Goal: Find contact information: Find contact information

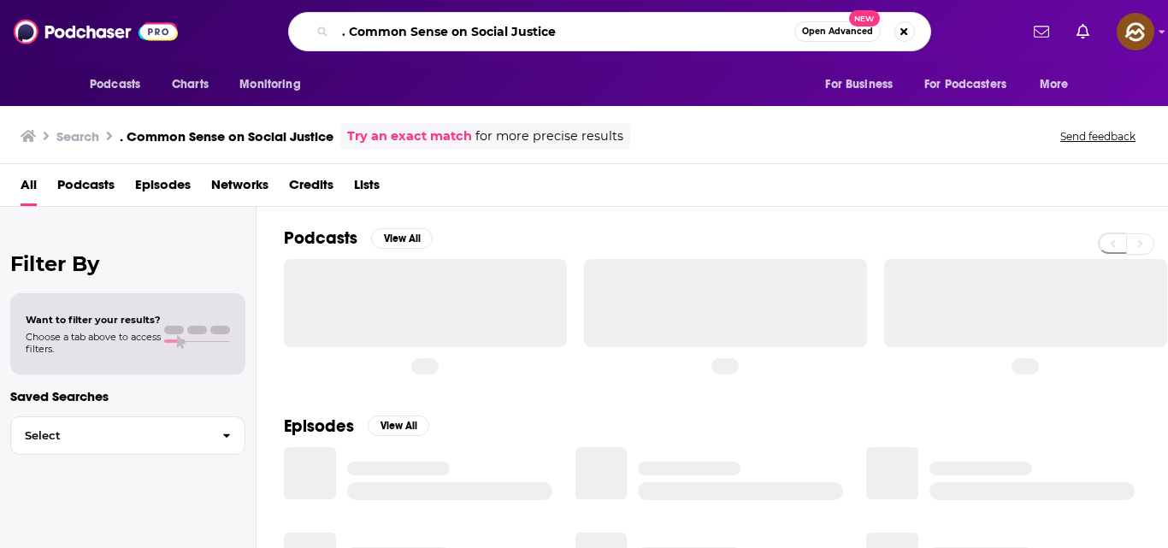
click at [346, 35] on input ". Common Sense on Social Justice" at bounding box center [564, 31] width 459 height 27
type input "Common Sense on Social Justice"
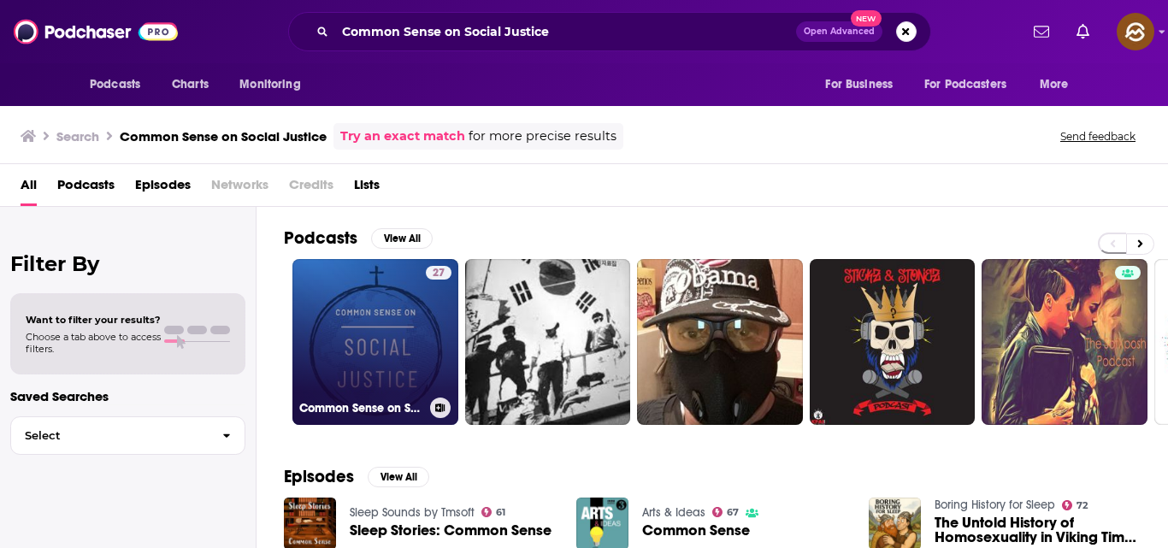
click at [398, 325] on link "27 Common Sense on Social Justice" at bounding box center [375, 342] width 166 height 166
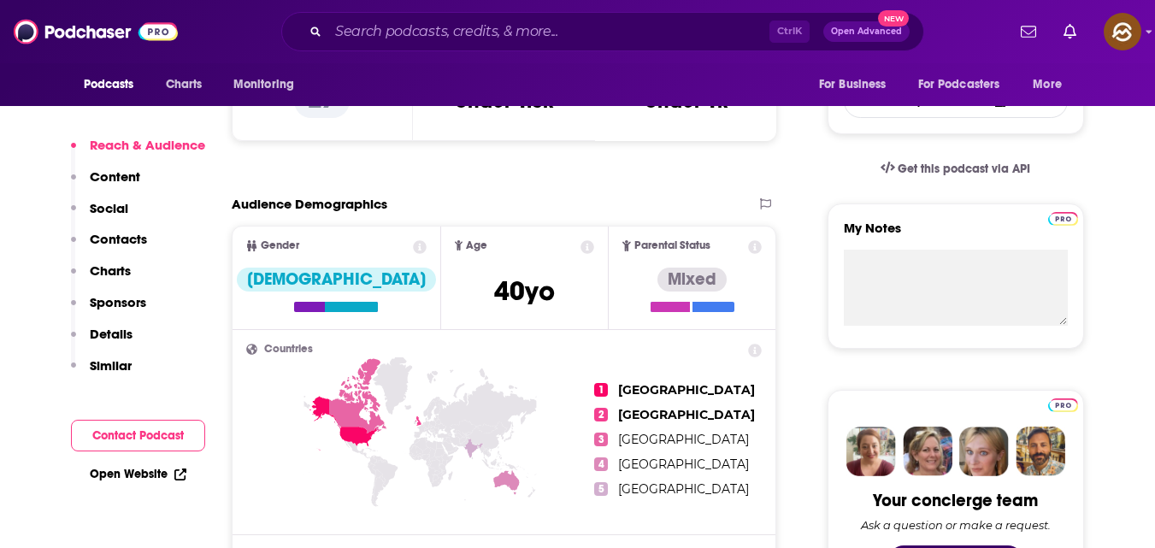
scroll to position [494, 0]
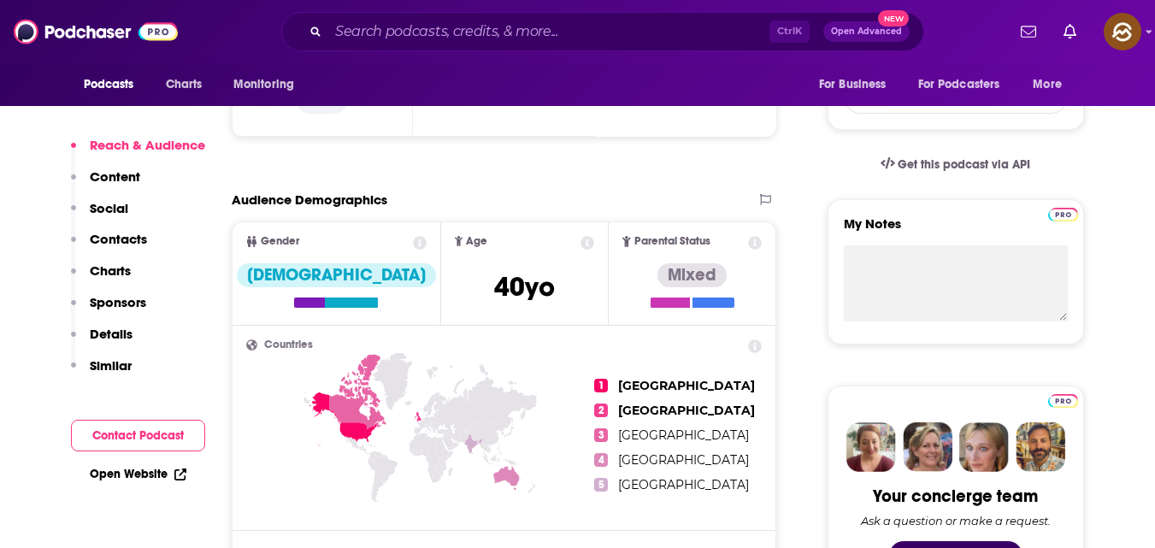
click at [129, 448] on button "Contact Podcast" at bounding box center [138, 436] width 134 height 32
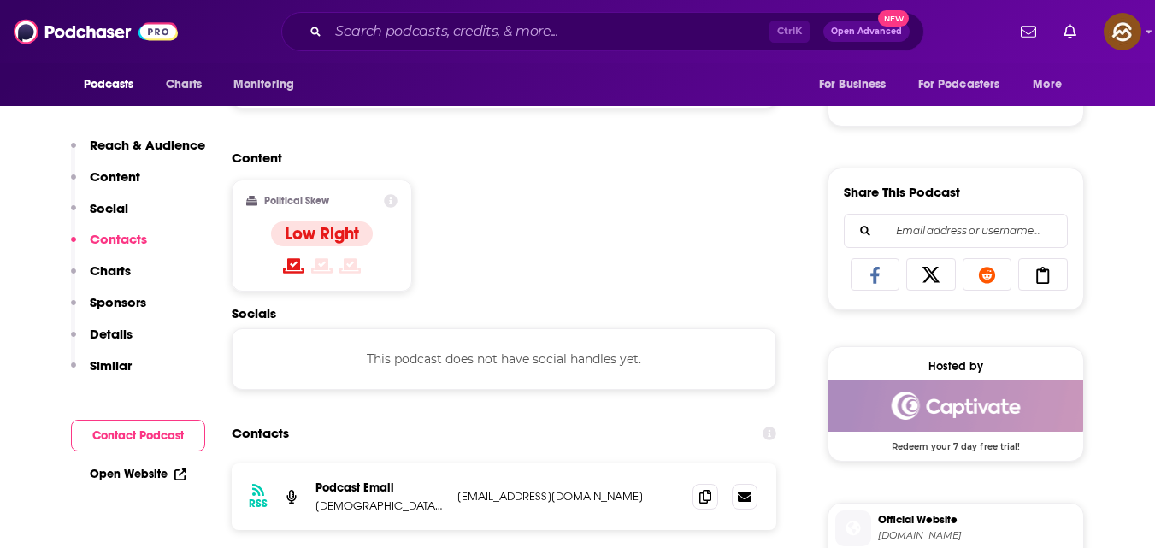
scroll to position [967, 0]
click at [157, 143] on p "Reach & Audience" at bounding box center [147, 145] width 115 height 16
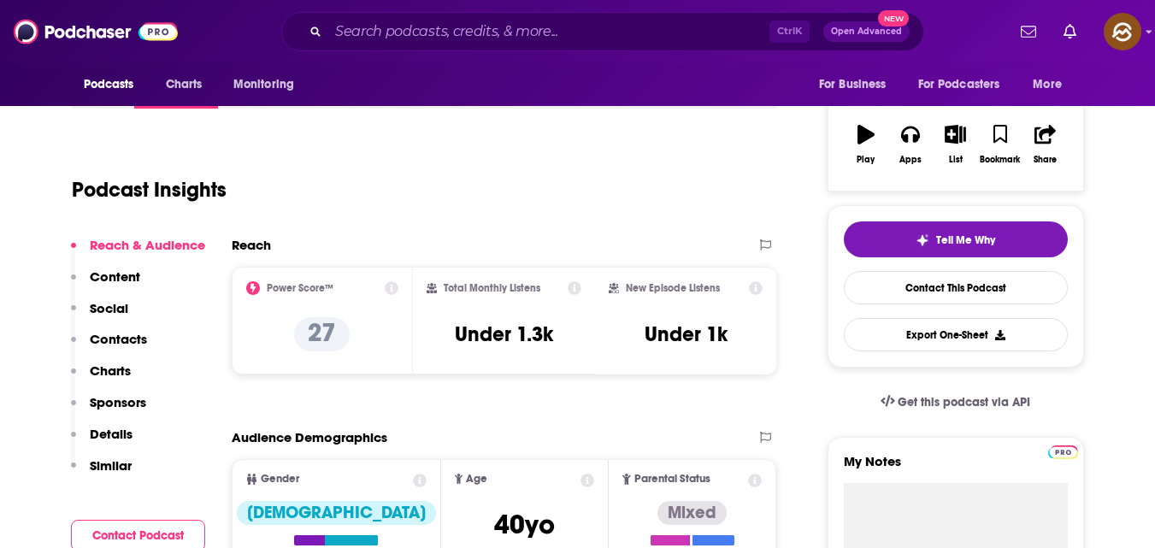
scroll to position [256, 0]
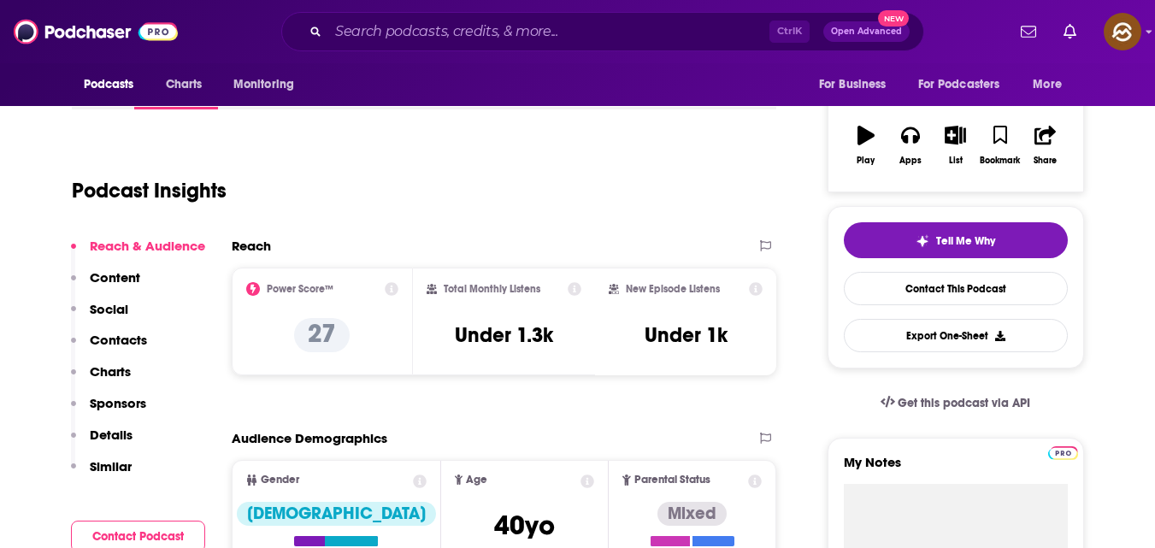
click at [159, 244] on p "Reach & Audience" at bounding box center [147, 246] width 115 height 16
click at [725, 284] on div "New Episode Listens" at bounding box center [686, 289] width 155 height 14
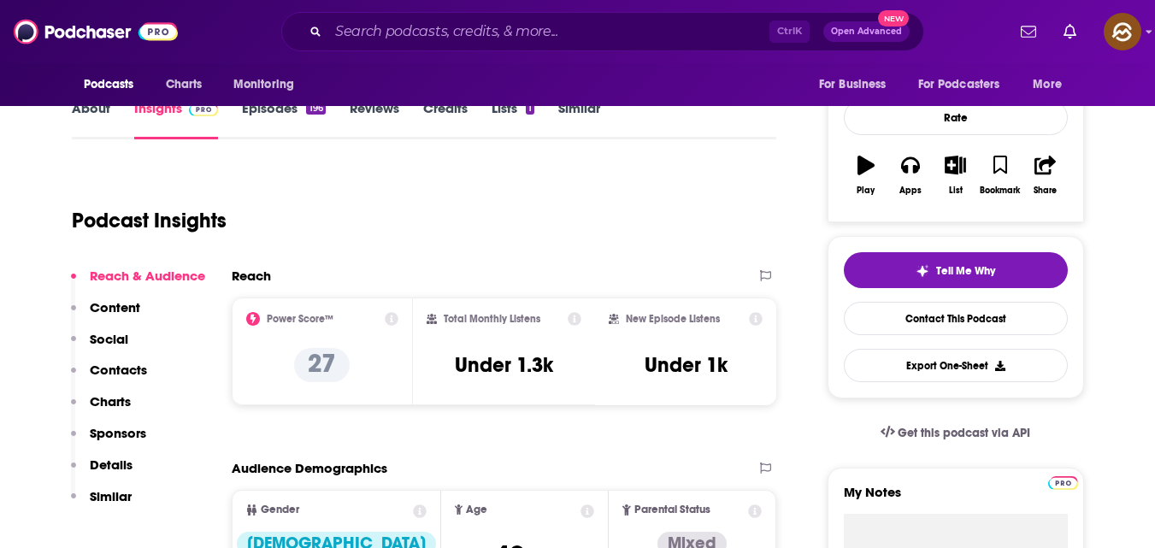
scroll to position [225, 0]
click at [914, 173] on icon "button" at bounding box center [910, 166] width 19 height 17
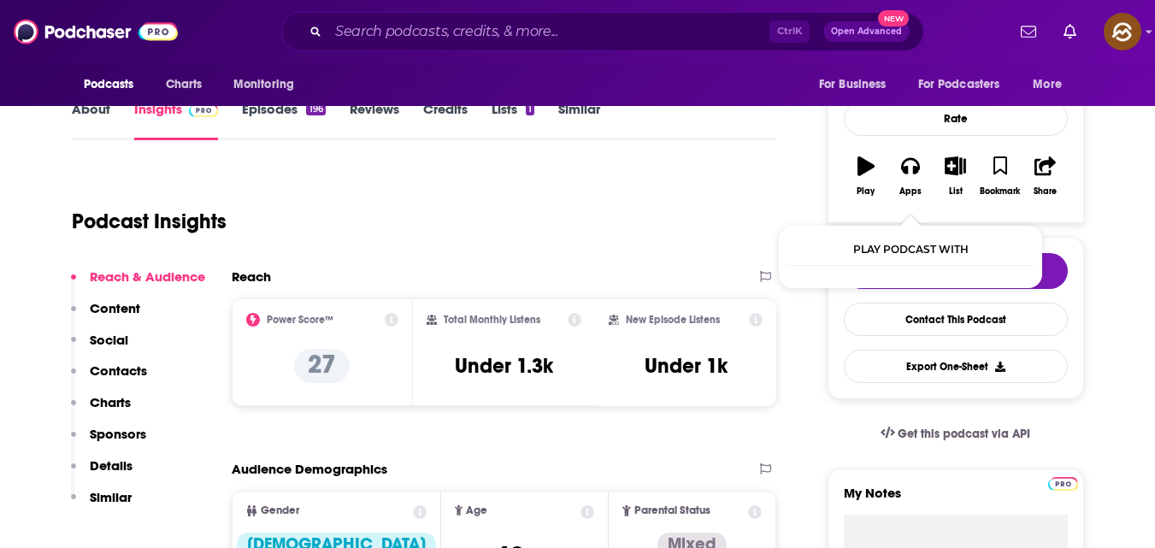
click at [941, 250] on div "Play podcast with" at bounding box center [910, 250] width 246 height 32
click at [915, 182] on button "Apps" at bounding box center [910, 176] width 44 height 62
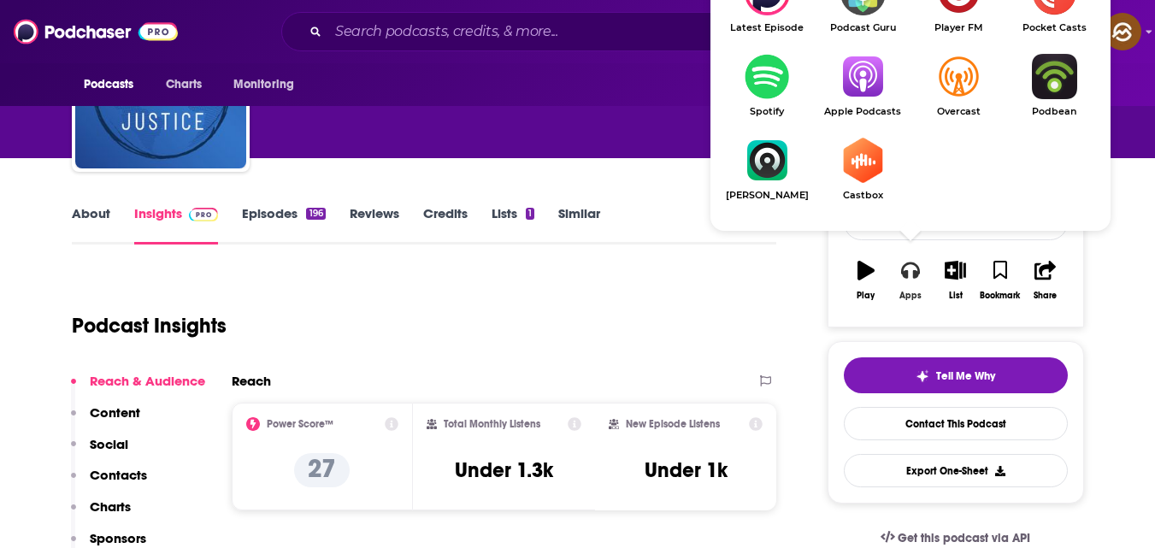
scroll to position [119, 0]
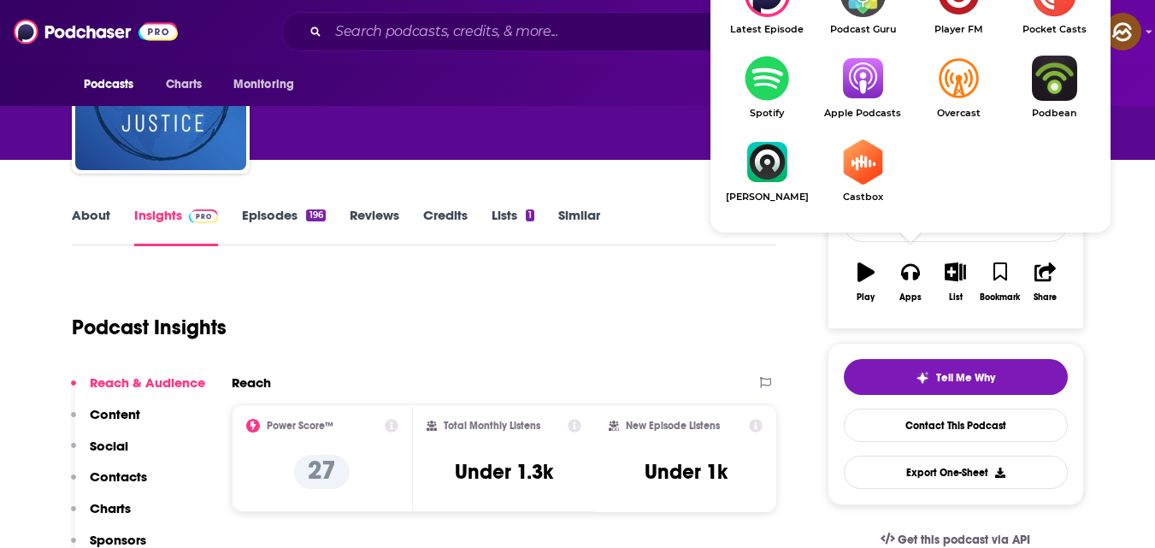
click at [868, 96] on img "Show Listen On dropdown" at bounding box center [863, 78] width 96 height 45
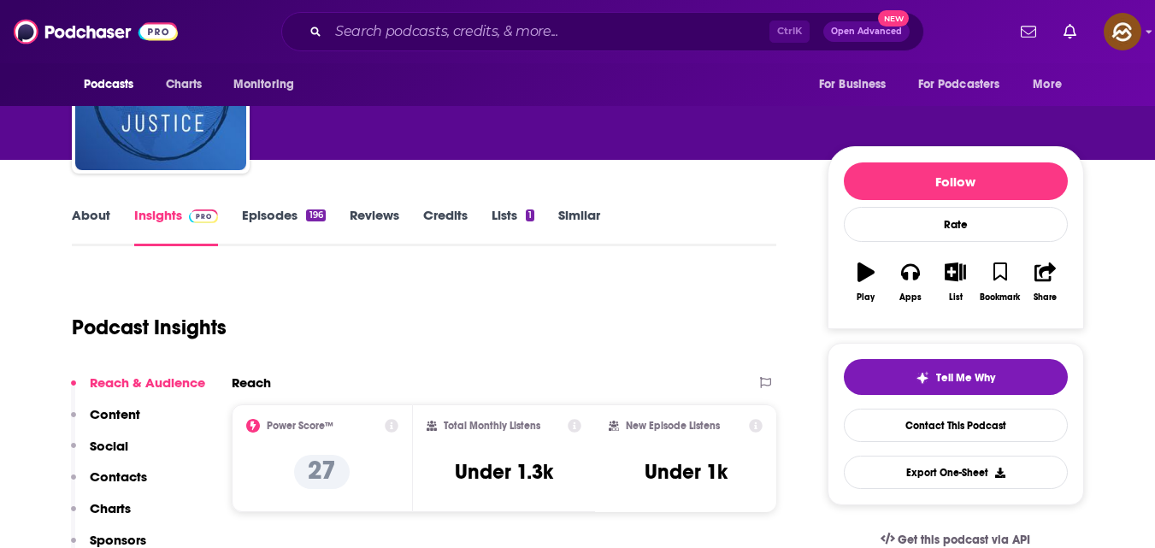
scroll to position [0, 0]
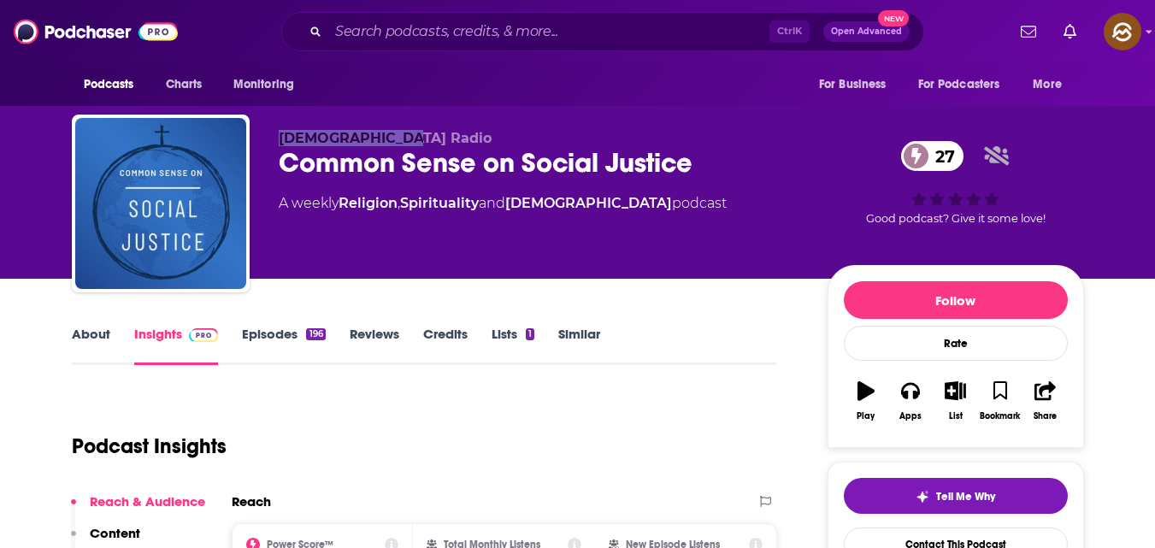
drag, startPoint x: 285, startPoint y: 134, endPoint x: 400, endPoint y: 134, distance: 115.4
click at [400, 134] on p "[DEMOGRAPHIC_DATA] Radio" at bounding box center [539, 138] width 521 height 16
copy span "[DEMOGRAPHIC_DATA] Radio"
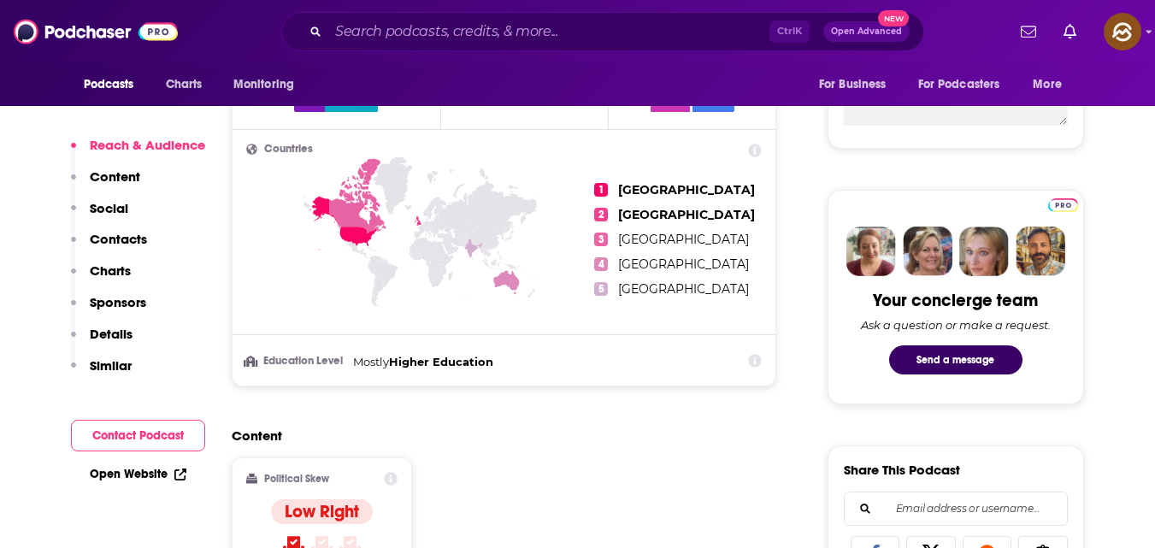
scroll to position [692, 0]
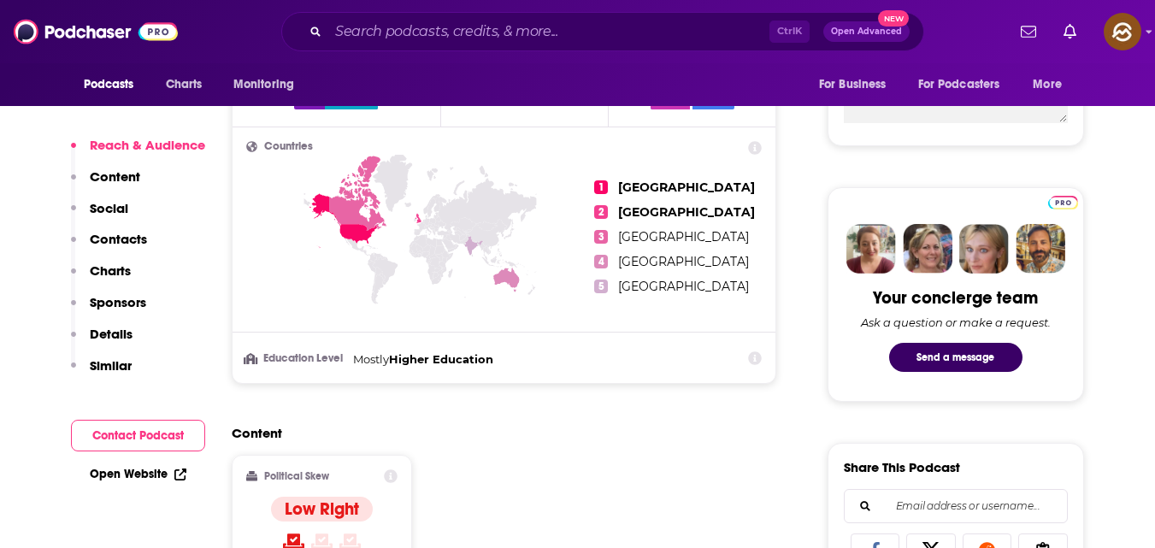
click at [165, 437] on button "Contact Podcast" at bounding box center [138, 436] width 134 height 32
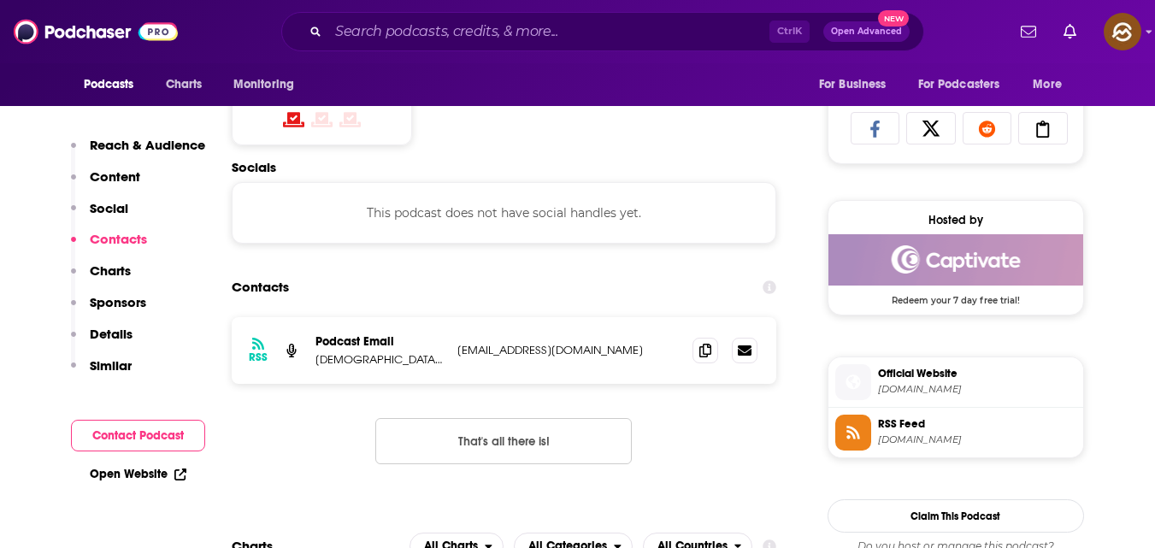
scroll to position [1147, 0]
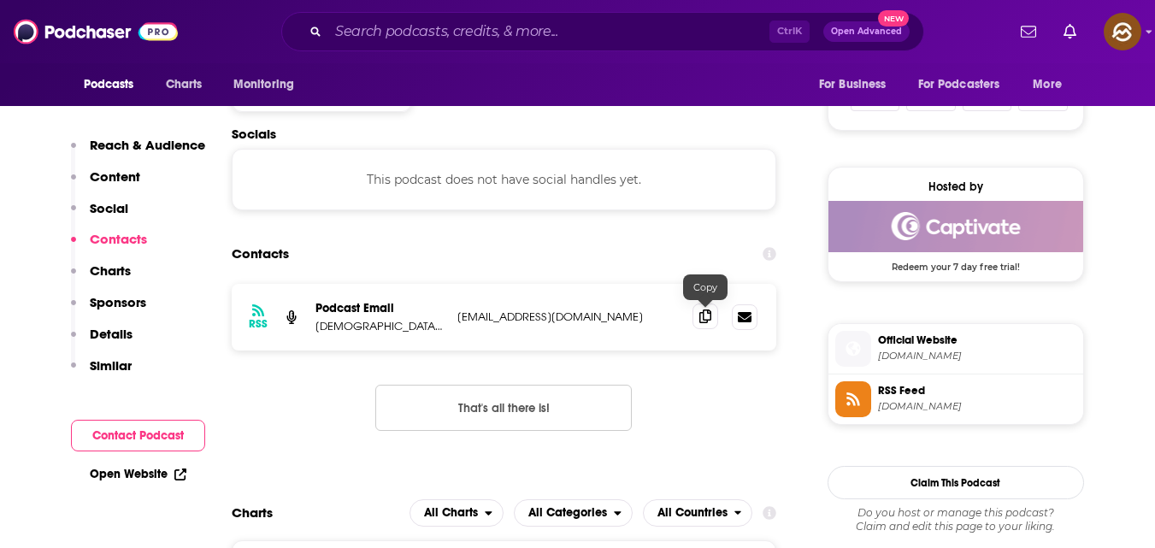
click at [717, 312] on span at bounding box center [705, 316] width 26 height 26
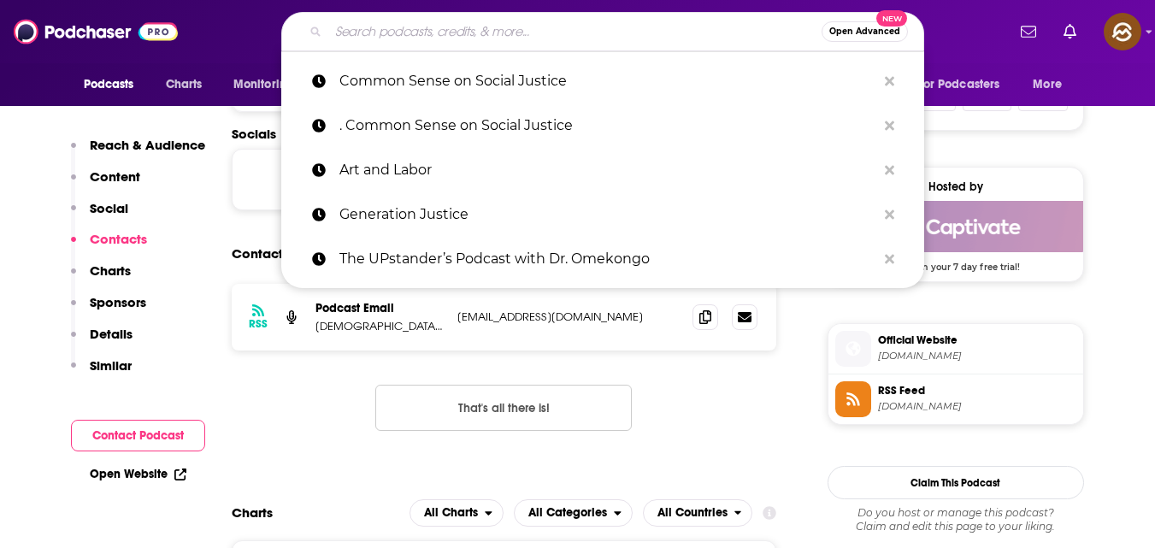
click at [362, 30] on input "Search podcasts, credits, & more..." at bounding box center [574, 31] width 493 height 27
paste input "Revolution No"
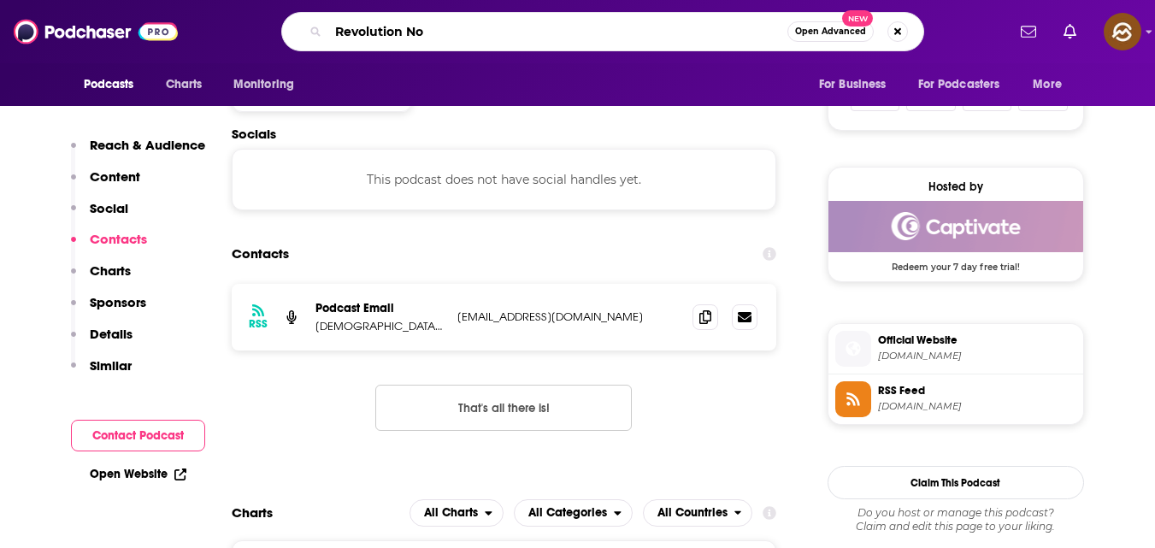
type input "Revolution Now"
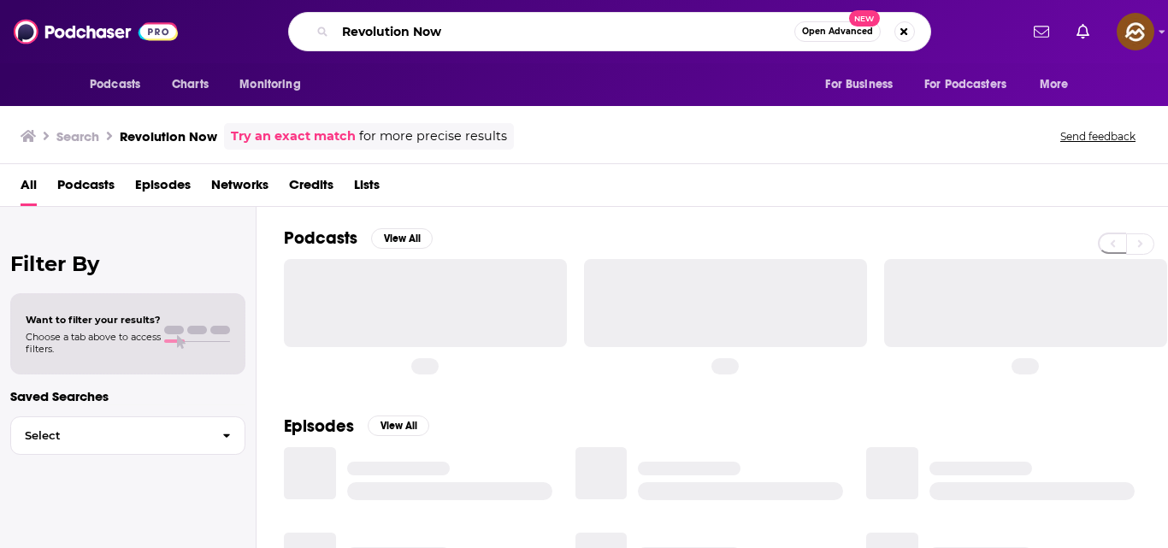
click at [518, 32] on input "Revolution Now" at bounding box center [564, 31] width 459 height 27
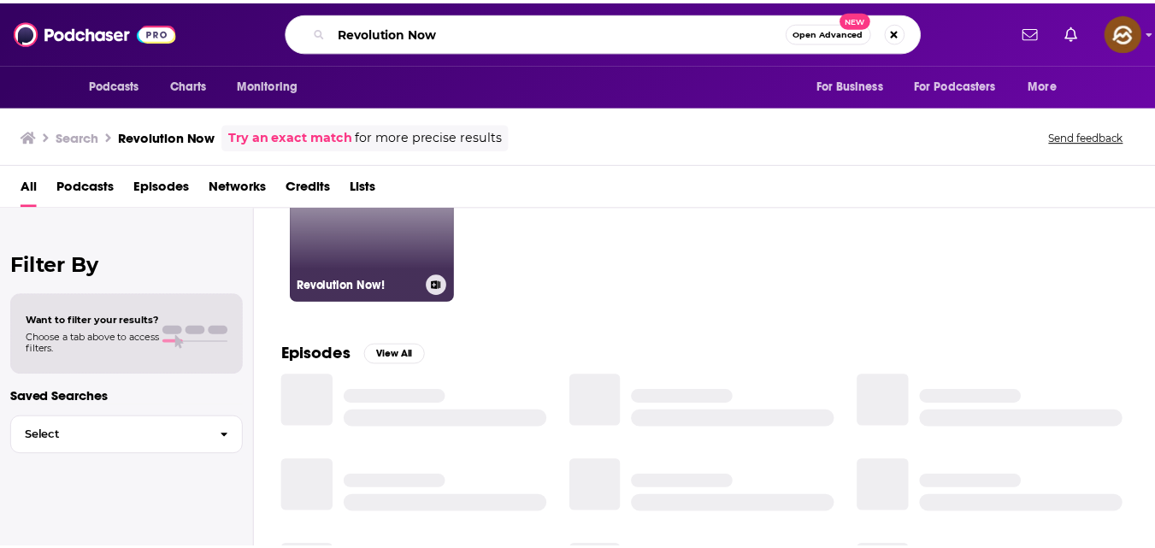
scroll to position [124, 0]
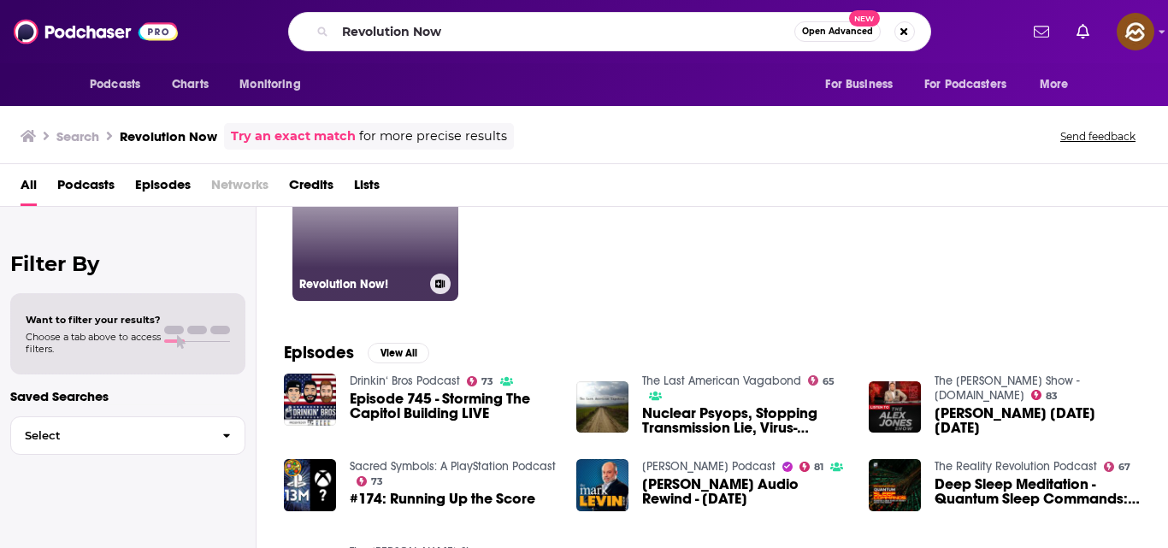
click at [383, 253] on link "50 Revolution Now!" at bounding box center [375, 218] width 166 height 166
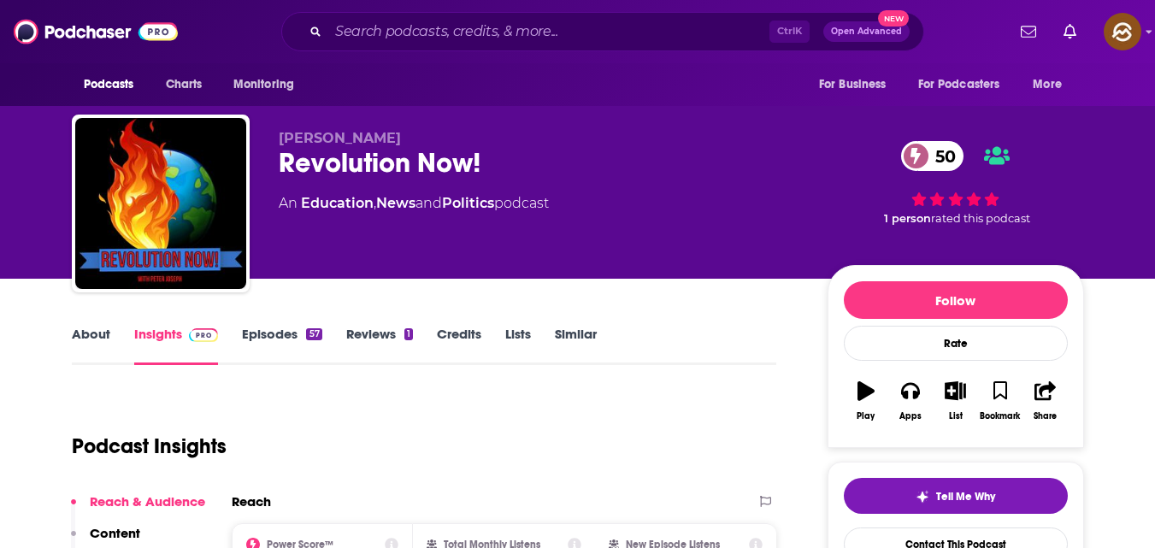
click at [391, 340] on link "Reviews 1" at bounding box center [379, 345] width 67 height 39
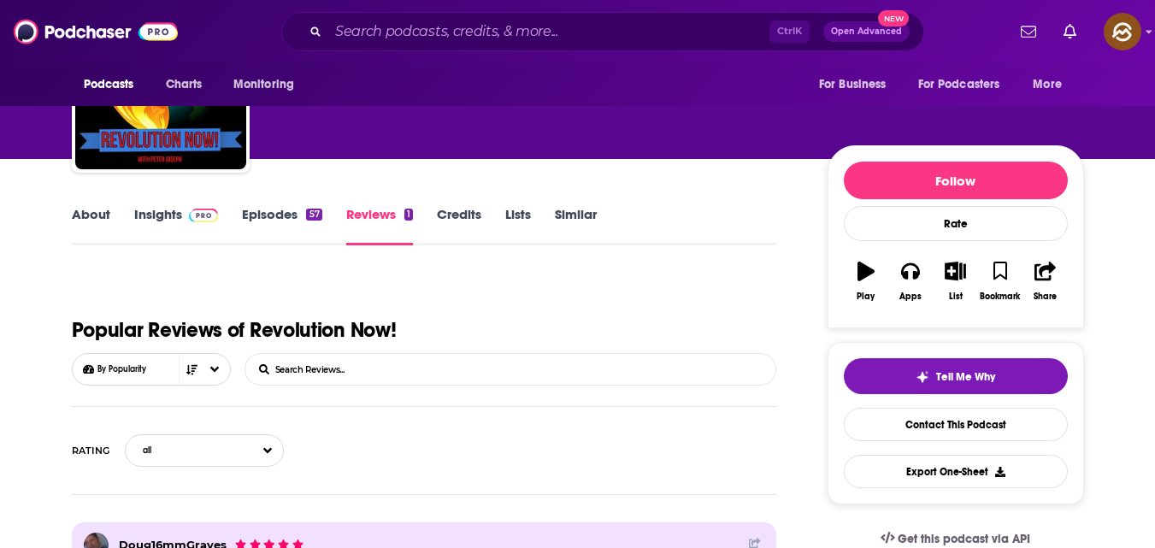
scroll to position [119, 0]
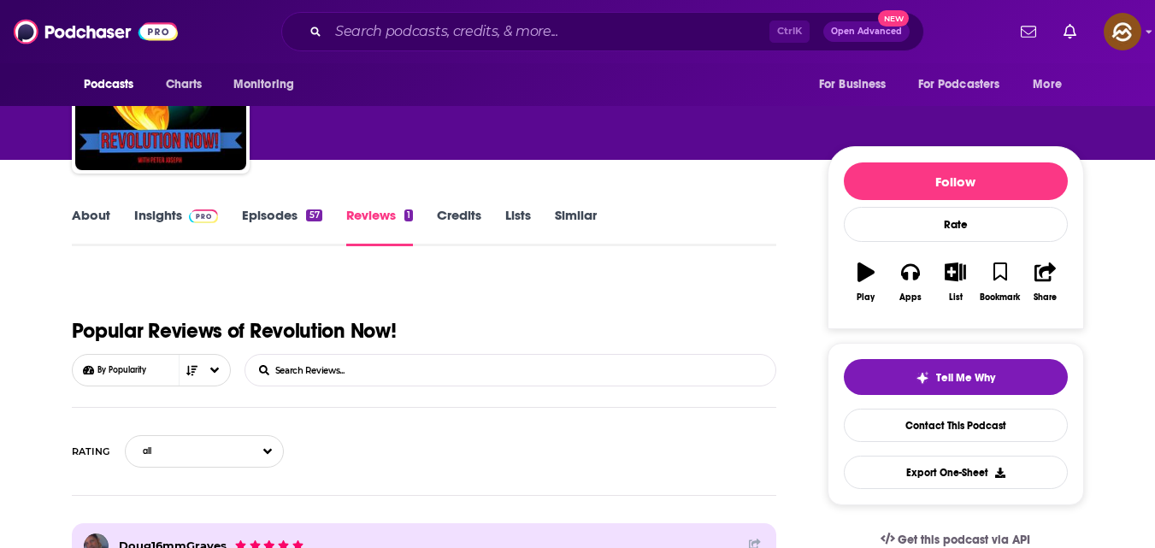
click at [295, 208] on link "Episodes 57" at bounding box center [281, 226] width 79 height 39
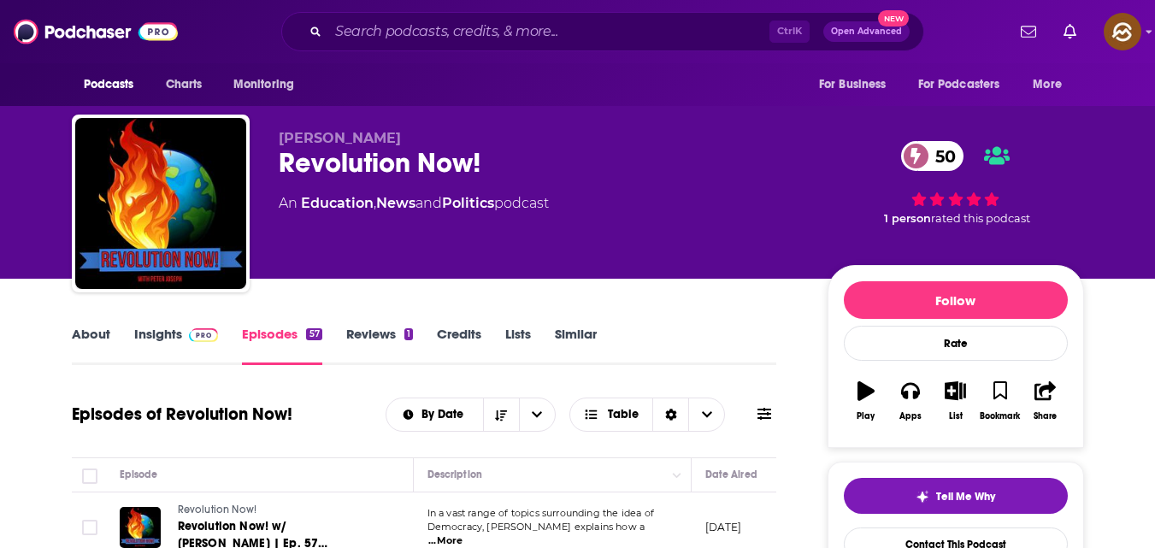
click at [101, 340] on link "About" at bounding box center [91, 345] width 38 height 39
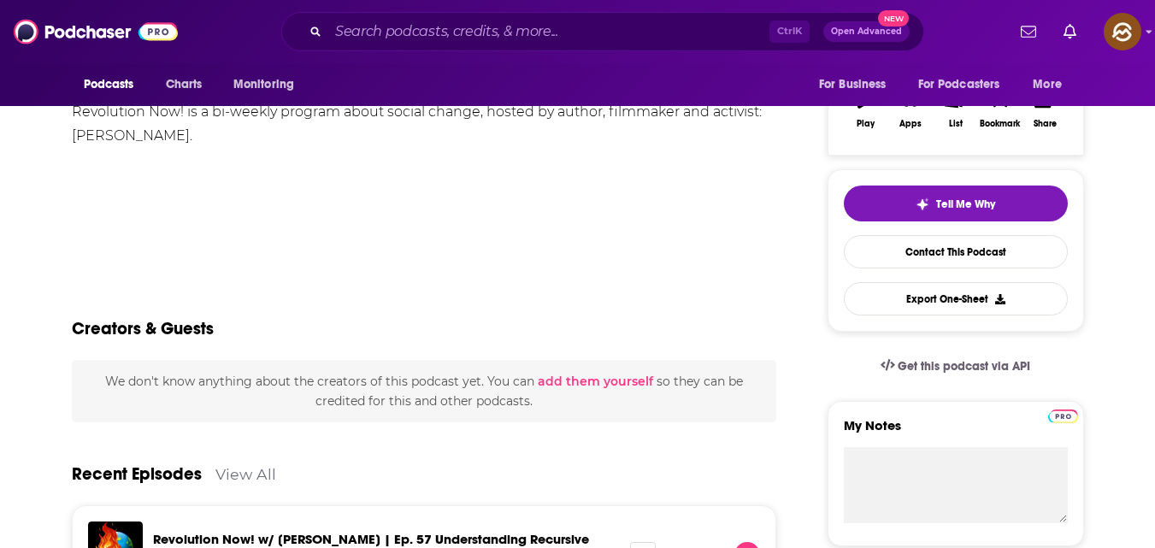
scroll to position [206, 0]
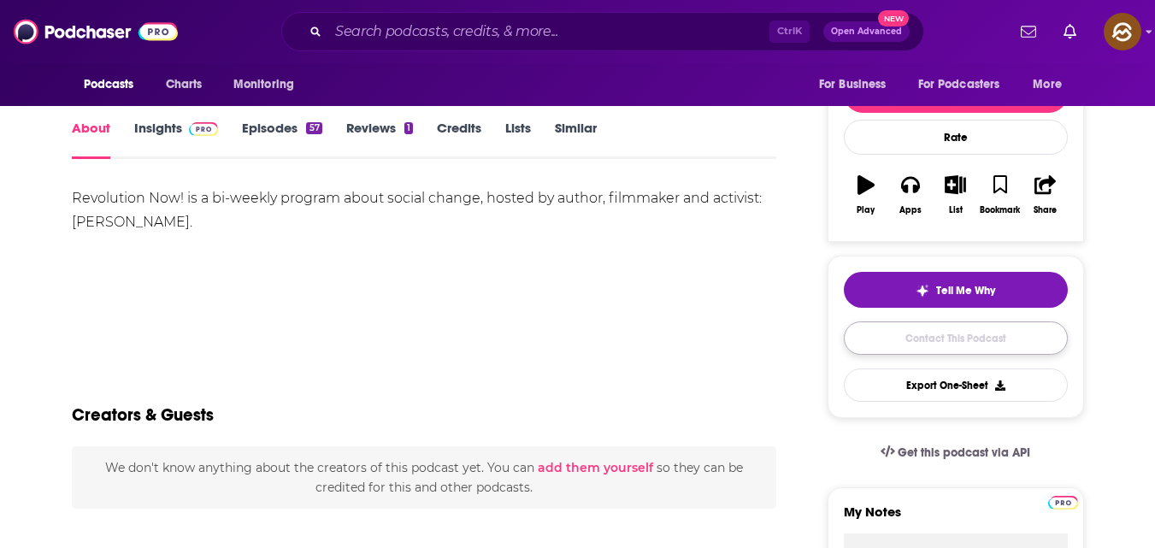
click at [940, 338] on link "Contact This Podcast" at bounding box center [956, 337] width 224 height 33
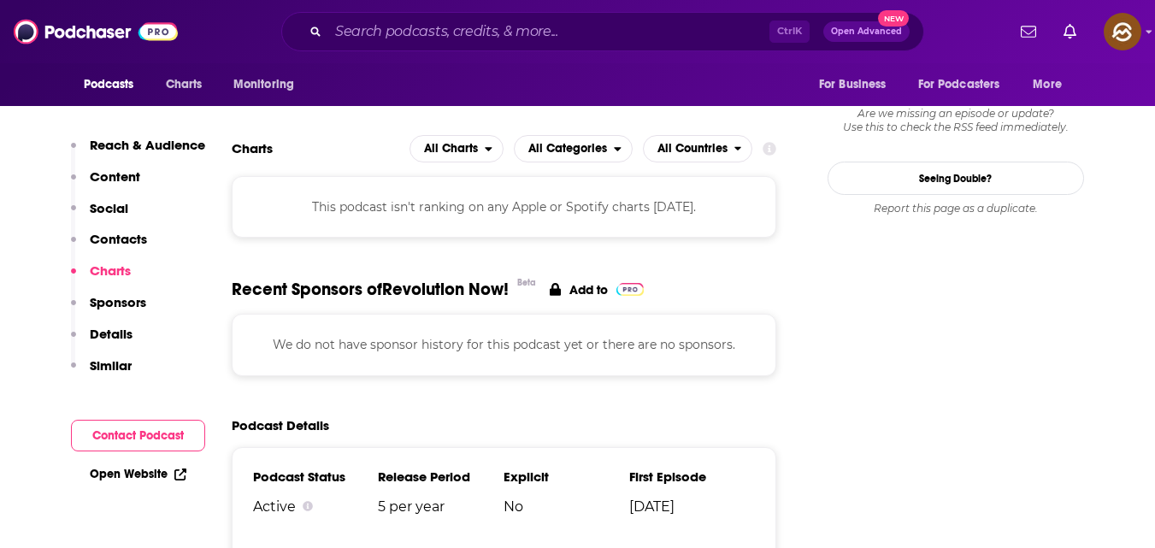
scroll to position [2006, 0]
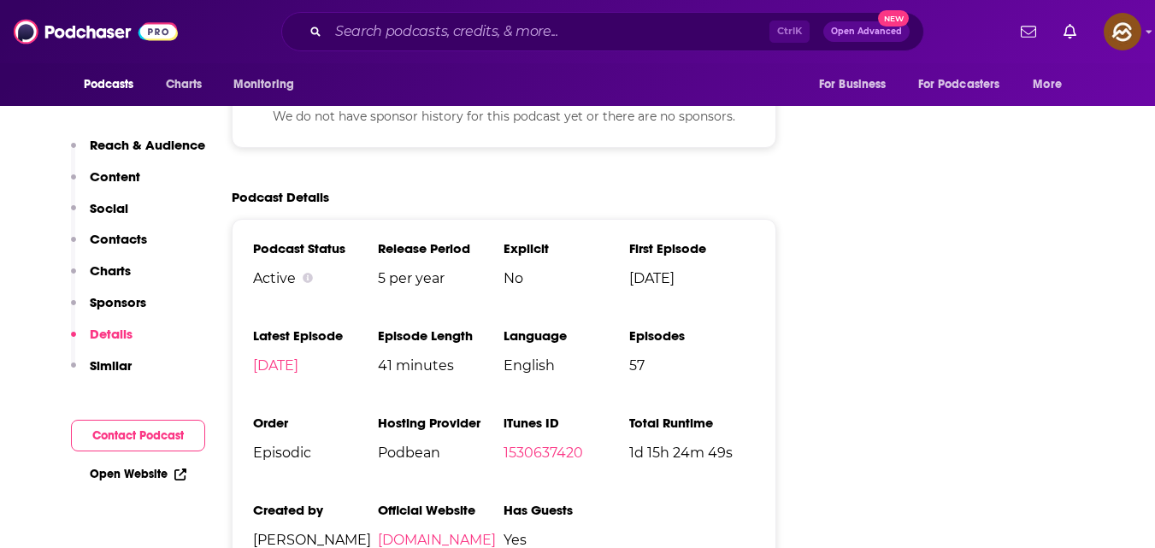
click at [130, 434] on button "Contact Podcast" at bounding box center [138, 436] width 134 height 32
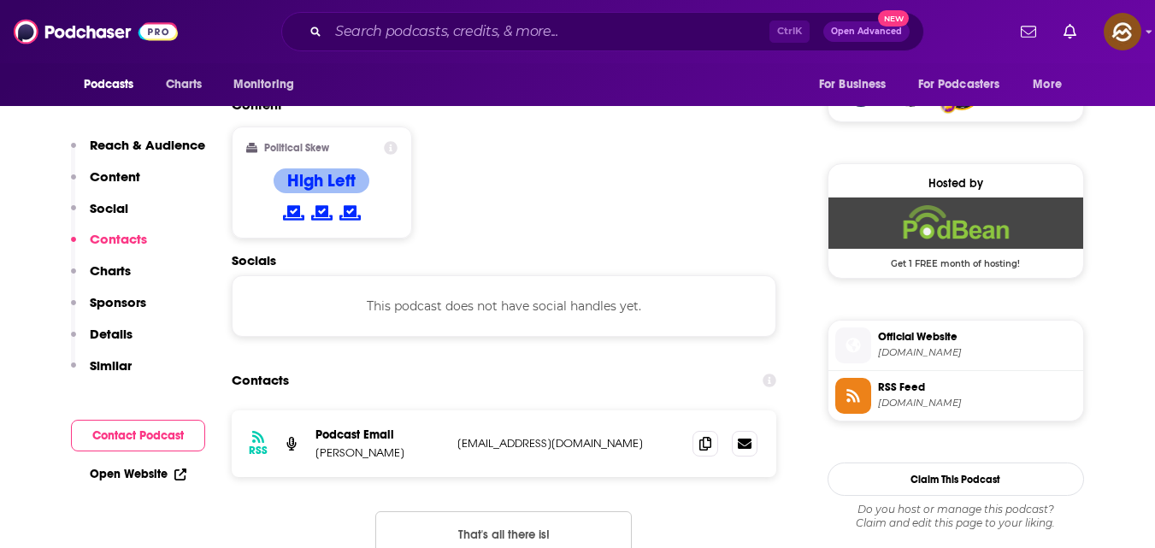
scroll to position [1286, 0]
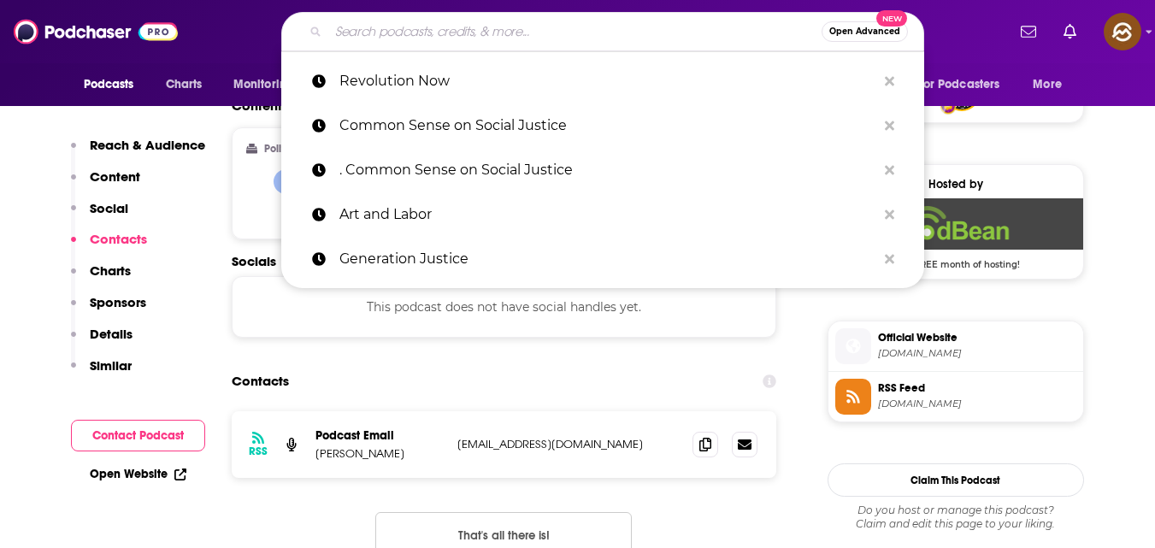
click at [473, 39] on input "Search podcasts, credits, & more..." at bounding box center [574, 31] width 493 height 27
paste input "Amplified Voices"
type input "Amplified Voices"
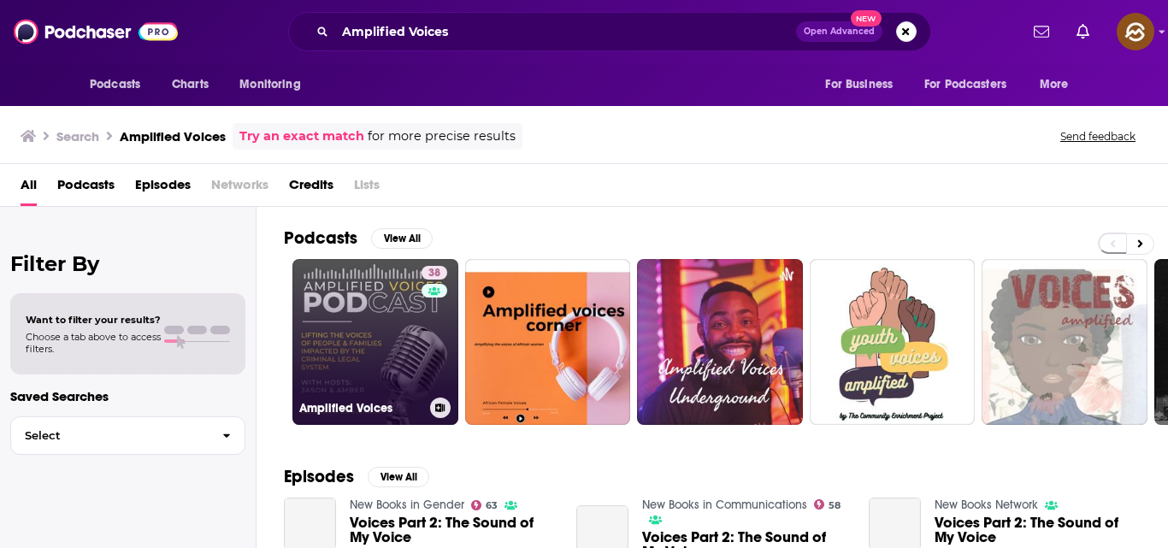
click at [343, 364] on link "38 Amplified Voices" at bounding box center [375, 342] width 166 height 166
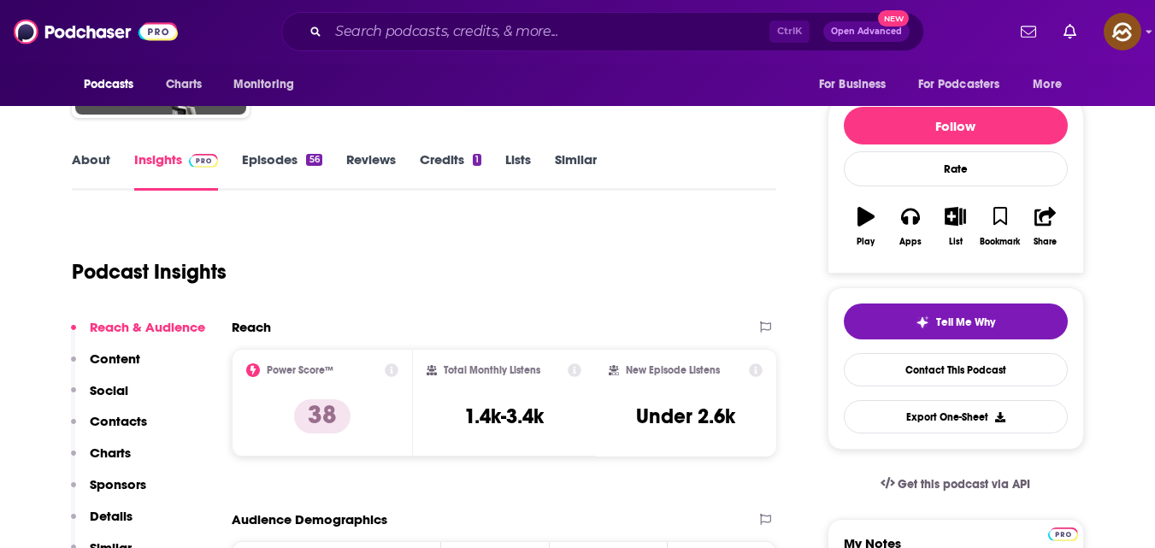
scroll to position [174, 0]
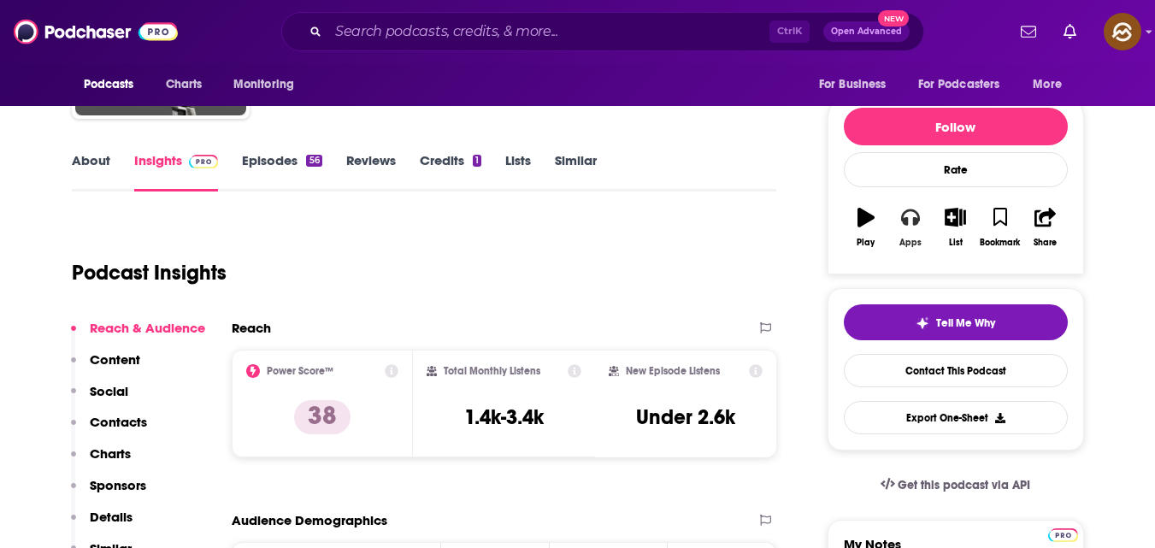
click at [921, 226] on button "Apps" at bounding box center [910, 228] width 44 height 62
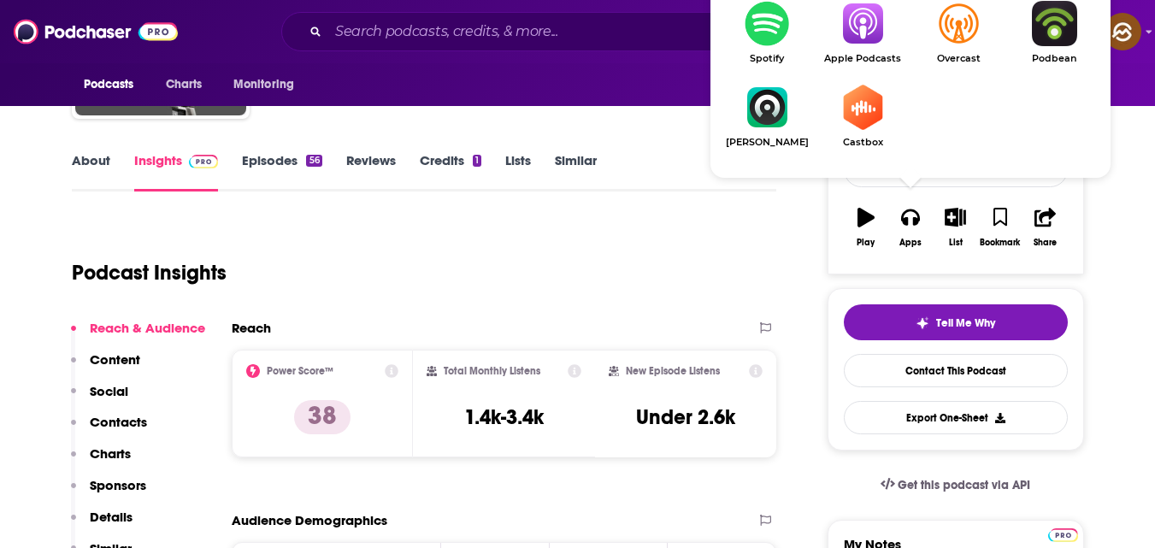
click at [867, 26] on img "Show Listen On dropdown" at bounding box center [863, 23] width 96 height 45
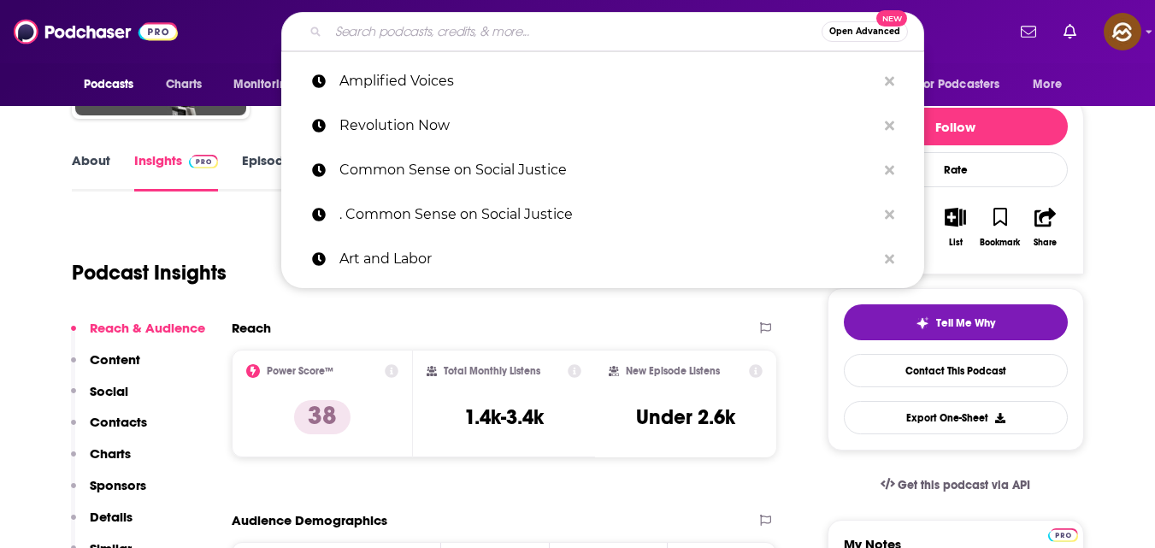
click at [437, 26] on input "Search podcasts, credits, & more..." at bounding box center [574, 31] width 493 height 27
paste input "Amplified Voices"
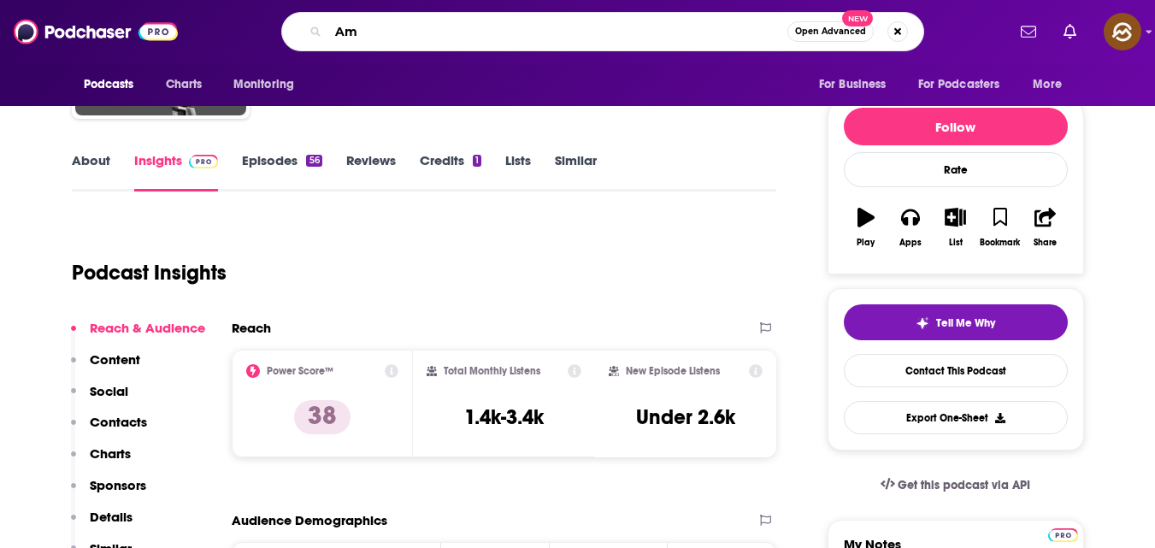
type input "A"
type input "revolution now"
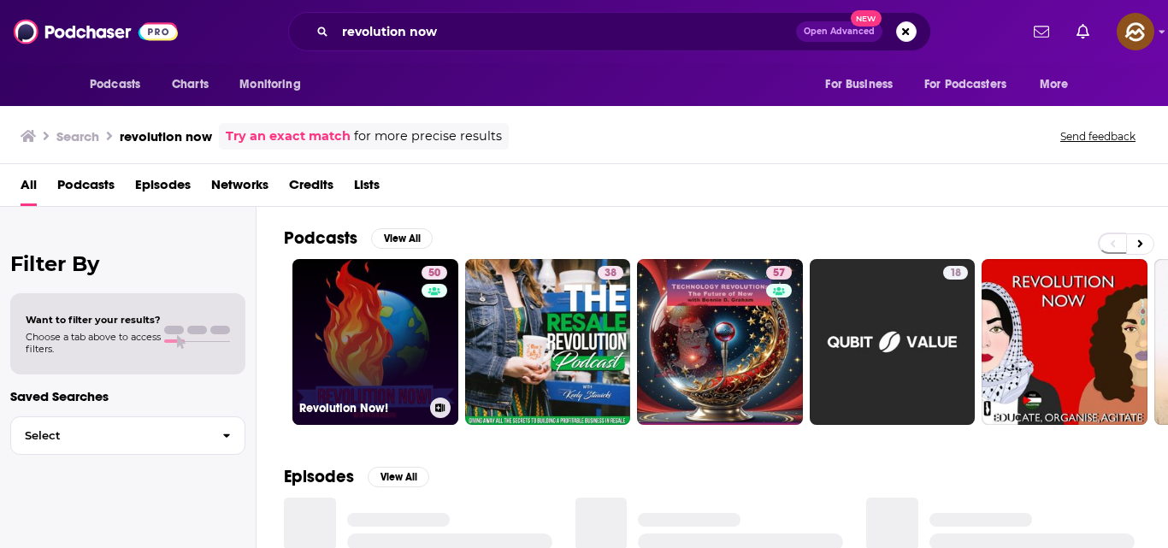
click at [333, 363] on link "50 Revolution Now!" at bounding box center [375, 342] width 166 height 166
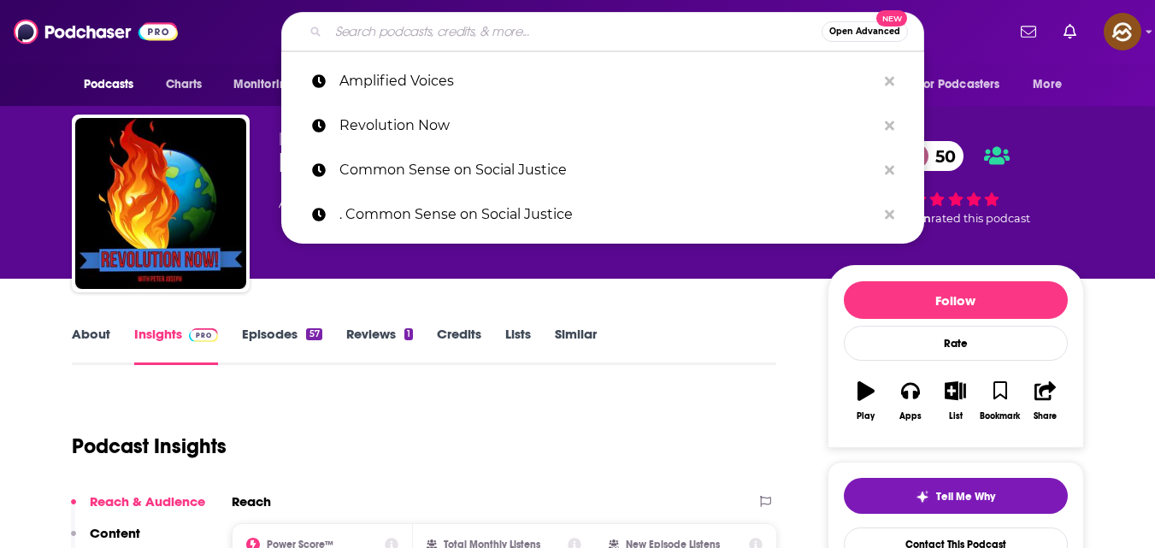
click at [377, 36] on input "Search podcasts, credits, & more..." at bounding box center [574, 31] width 493 height 27
paste input "Boom! Lawyered"
type input "Boom! Lawyered"
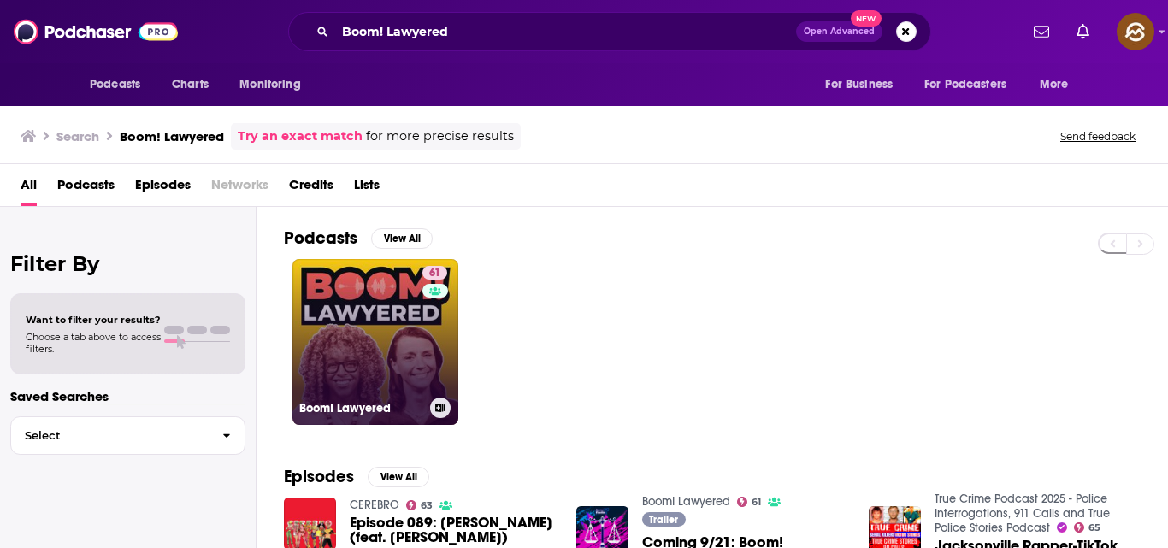
click at [379, 312] on link "61 Boom! Lawyered" at bounding box center [375, 342] width 166 height 166
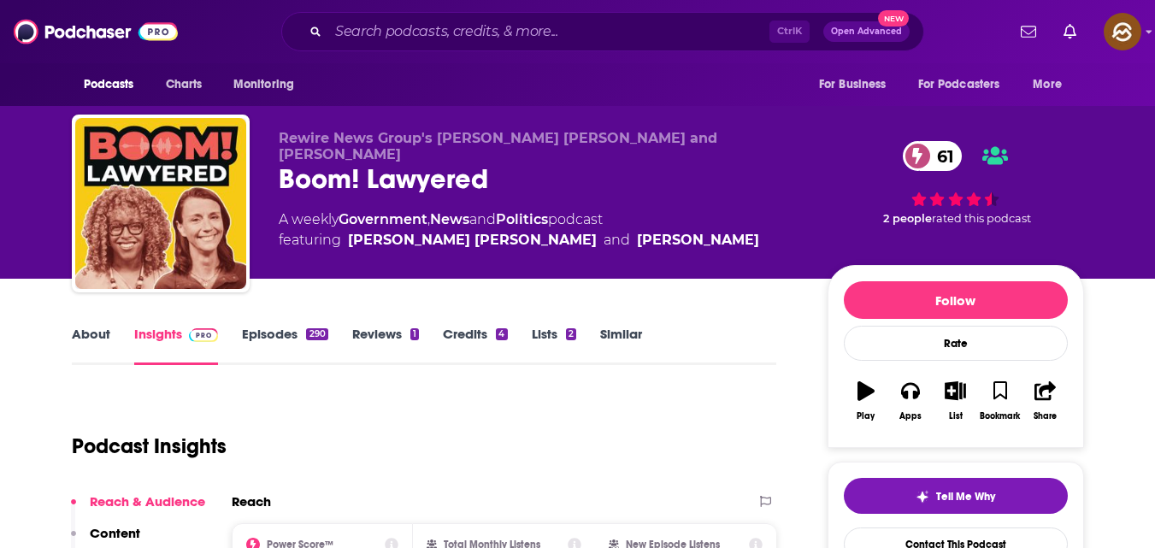
scroll to position [158, 0]
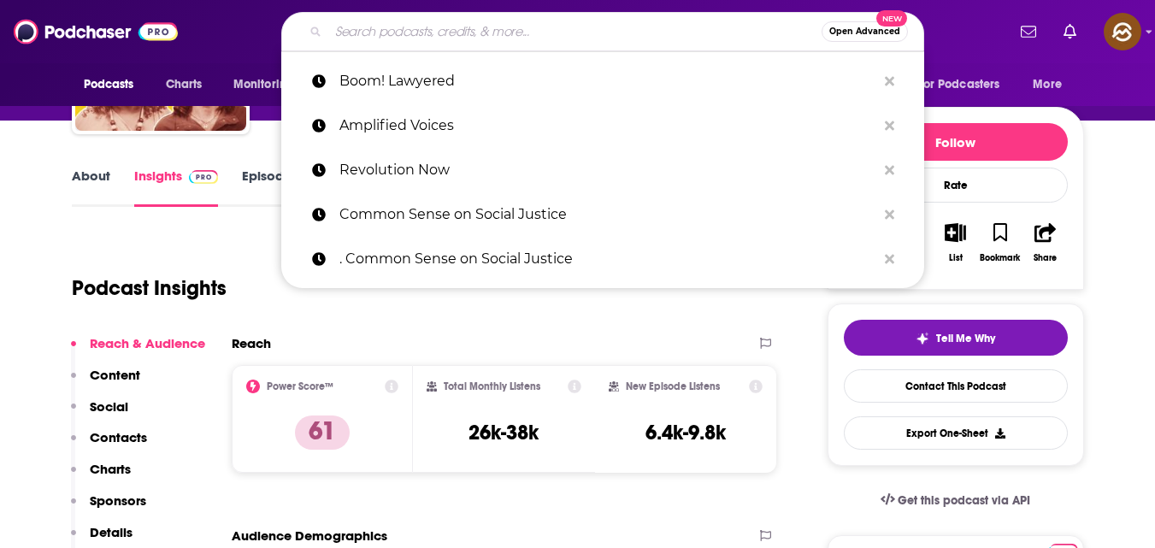
click at [388, 38] on input "Search podcasts, credits, & more..." at bounding box center [574, 31] width 493 height 27
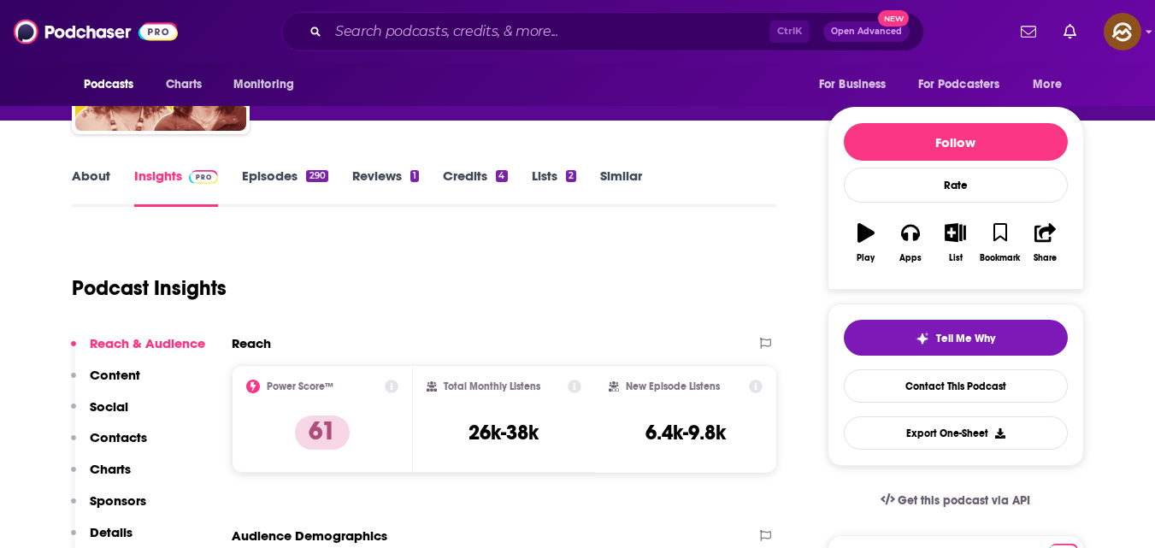
click at [255, 289] on div "Podcast Insights" at bounding box center [417, 277] width 691 height 87
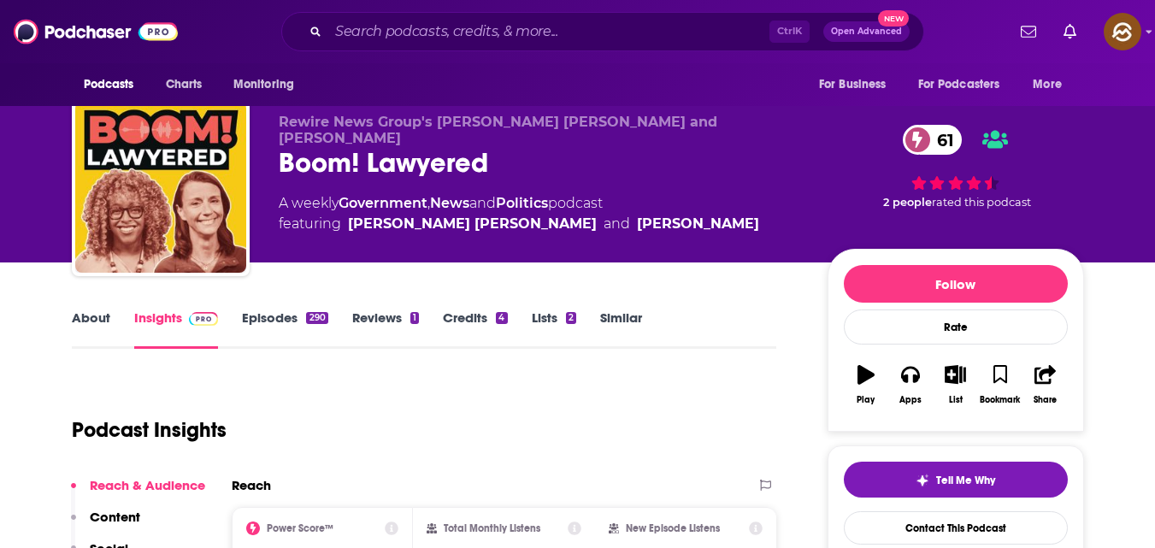
scroll to position [0, 0]
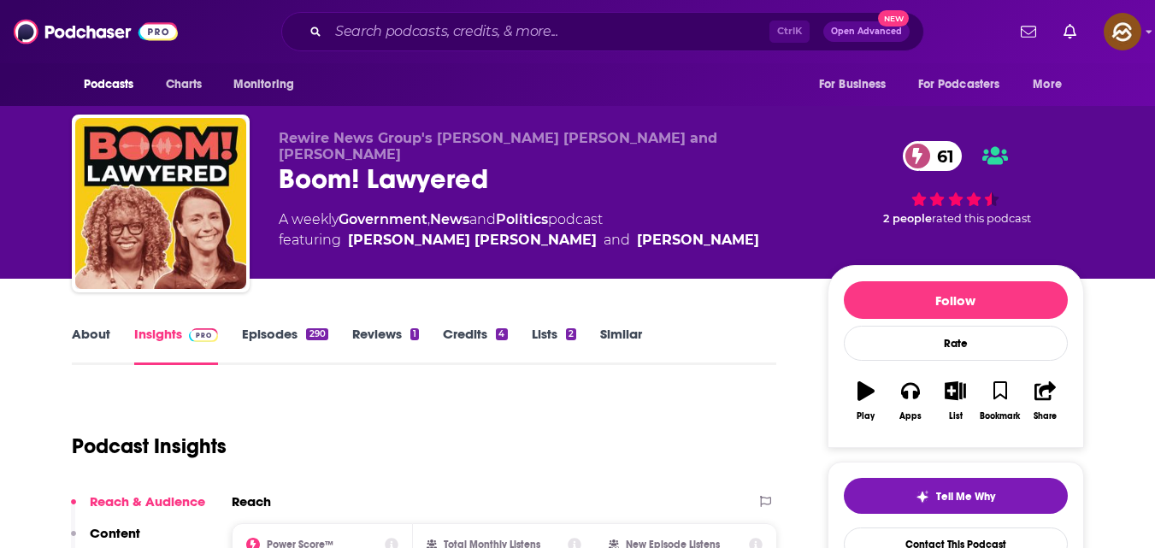
click at [647, 246] on div "Rewire News Group's [PERSON_NAME] [PERSON_NAME] and [PERSON_NAME] Boom! Lawyere…" at bounding box center [539, 198] width 521 height 137
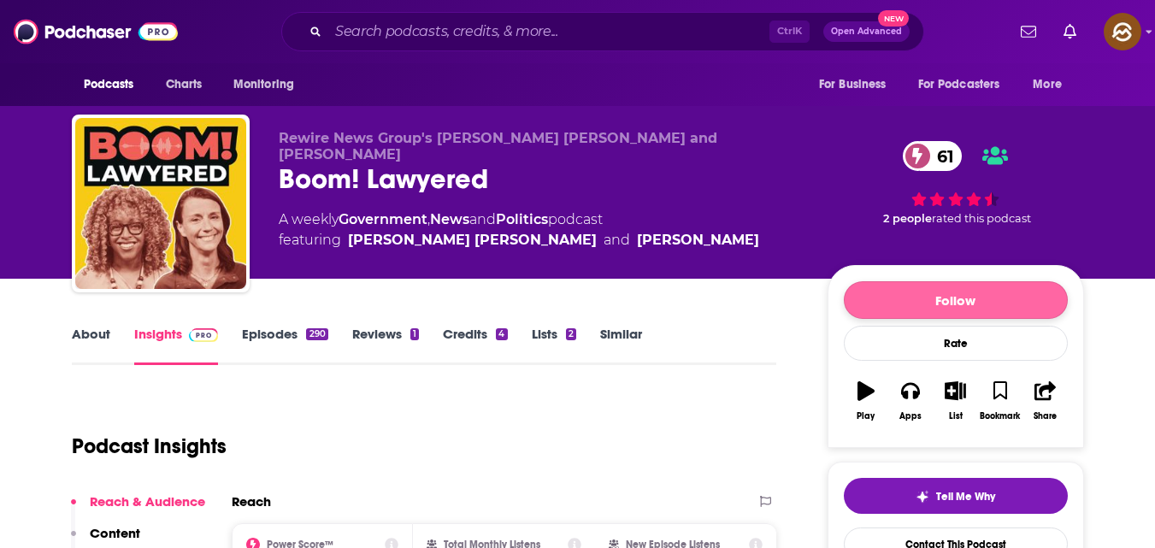
scroll to position [38, 0]
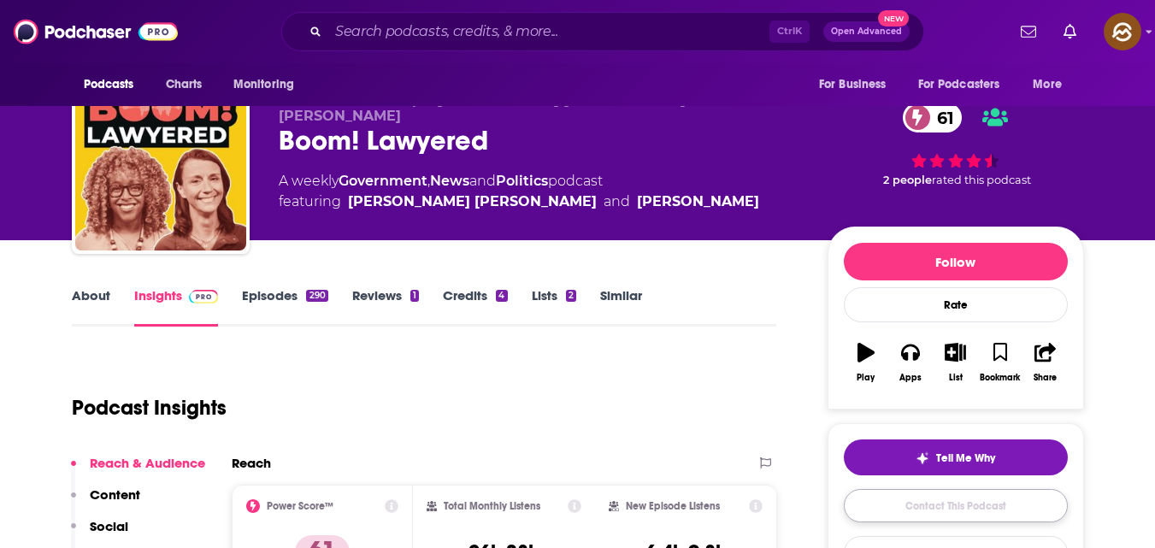
click at [979, 489] on link "Contact This Podcast" at bounding box center [956, 505] width 224 height 33
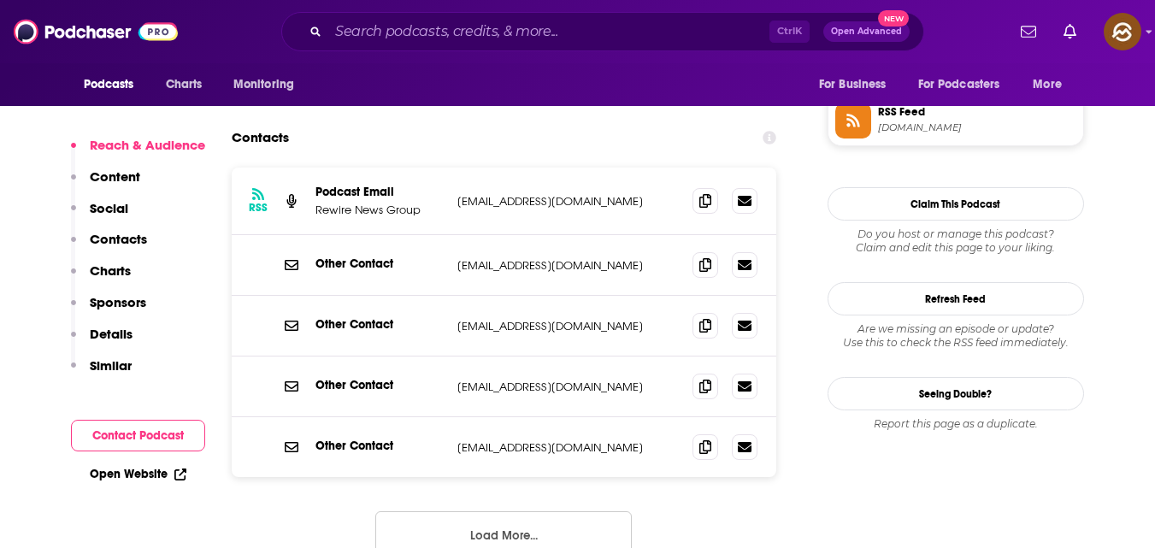
scroll to position [1491, 0]
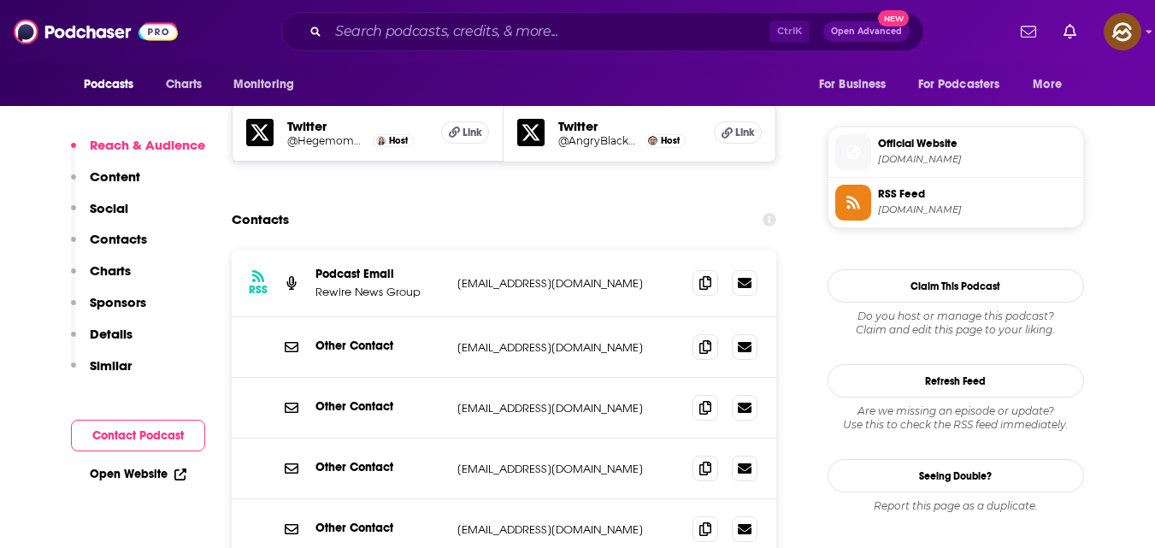
click at [167, 432] on button "Contact Podcast" at bounding box center [138, 436] width 134 height 32
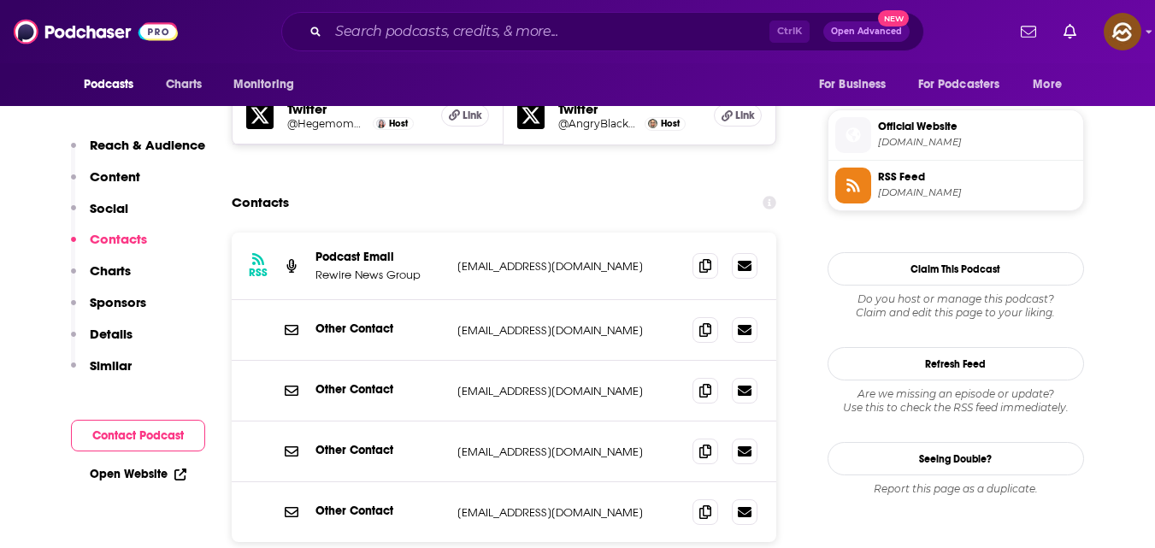
scroll to position [1509, 0]
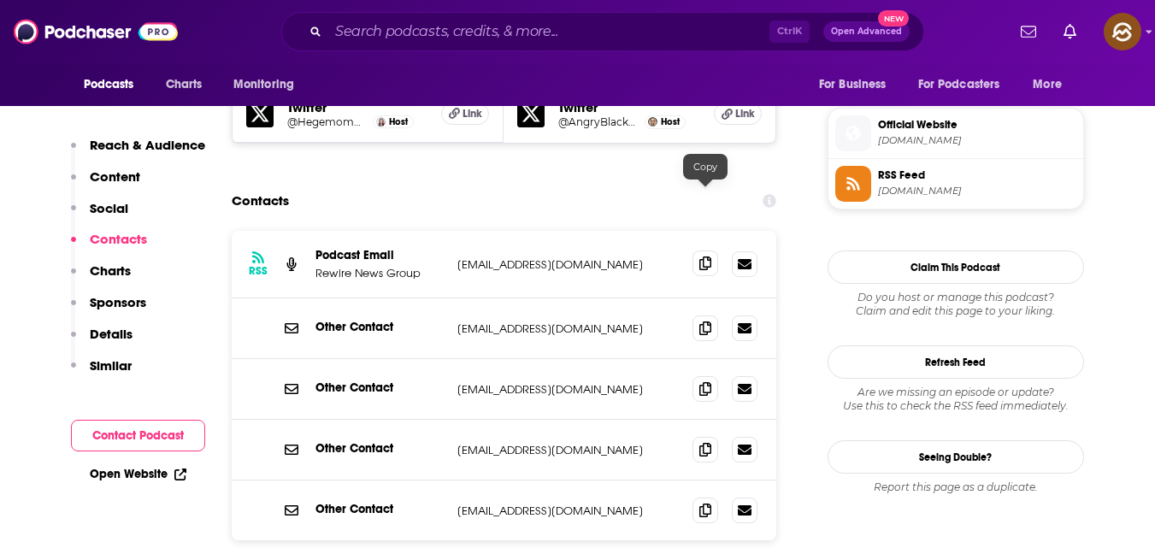
click at [698, 250] on span at bounding box center [705, 263] width 26 height 26
click at [704, 321] on icon at bounding box center [705, 328] width 12 height 14
click at [704, 381] on icon at bounding box center [705, 388] width 12 height 14
click at [699, 442] on icon at bounding box center [705, 449] width 12 height 14
